Goal: Find specific page/section: Find specific page/section

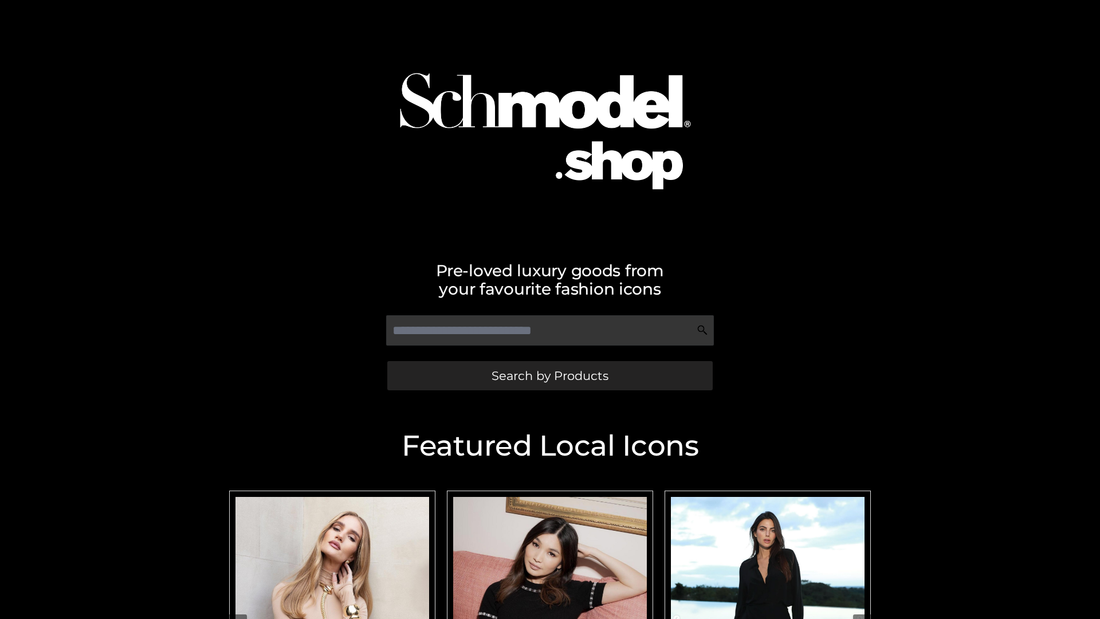
click at [549, 375] on span "Search by Products" at bounding box center [549, 375] width 117 height 12
